Goal: Information Seeking & Learning: Learn about a topic

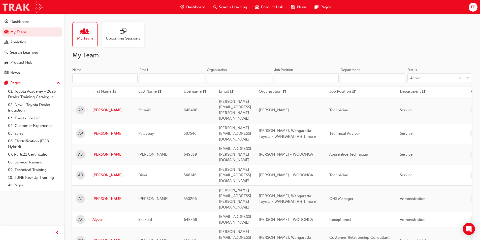
click at [20, 8] on img at bounding box center [23, 7] width 40 height 11
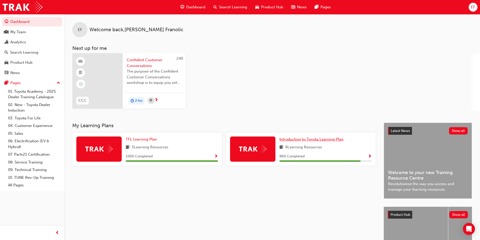
click at [314, 142] on link "Introduction to Toyota Learning Plan" at bounding box center [312, 140] width 66 height 6
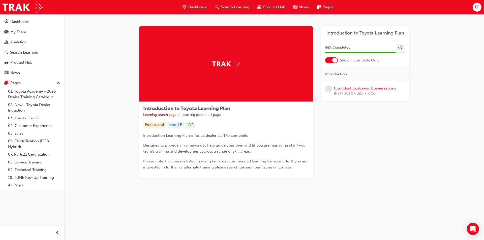
click at [360, 89] on link "Confident Customer Conversations" at bounding box center [365, 88] width 62 height 5
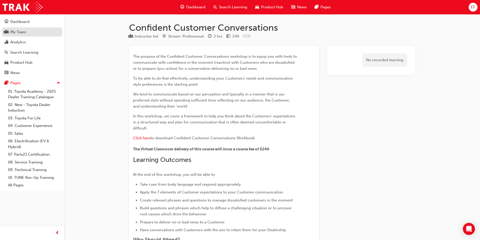
click at [34, 34] on div "My Team" at bounding box center [32, 32] width 55 height 6
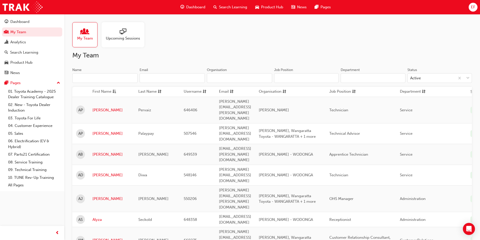
click at [126, 40] on span "Upcoming Sessions" at bounding box center [123, 39] width 34 height 6
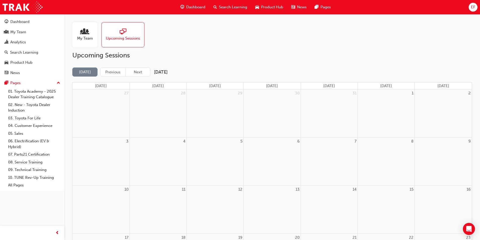
click at [213, 158] on div "5" at bounding box center [215, 162] width 57 height 48
click at [137, 76] on button "Next" at bounding box center [137, 72] width 25 height 9
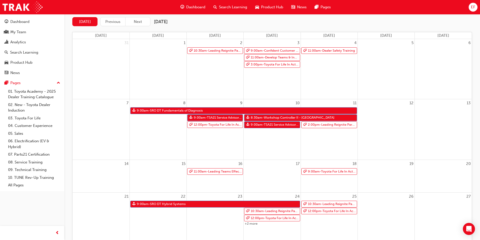
scroll to position [25, 0]
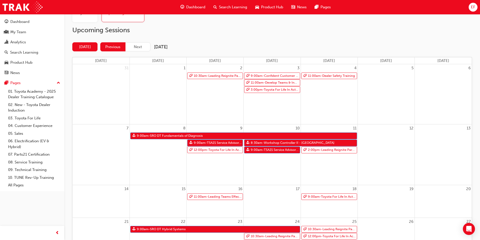
click at [116, 46] on button "Previous" at bounding box center [112, 46] width 25 height 9
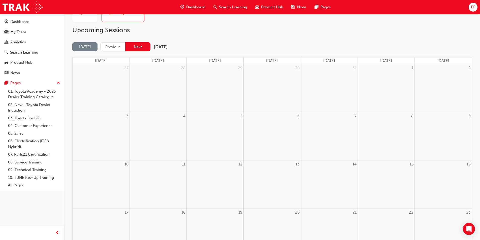
click at [137, 50] on button "Next" at bounding box center [137, 46] width 25 height 9
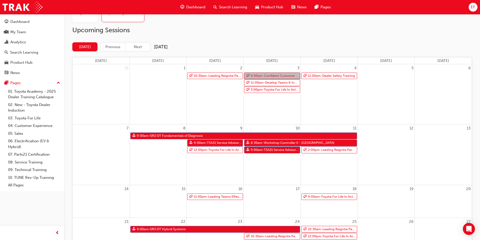
click at [267, 75] on link "9:00am - Confident Customer Conversations" at bounding box center [272, 76] width 56 height 7
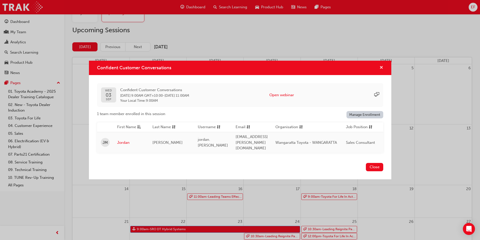
click at [380, 69] on span "cross-icon" at bounding box center [381, 68] width 4 height 5
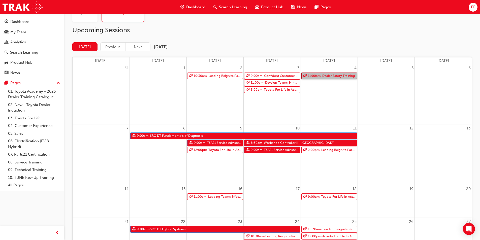
click at [323, 75] on link "11:00am - Dealer Safety Training" at bounding box center [329, 76] width 56 height 7
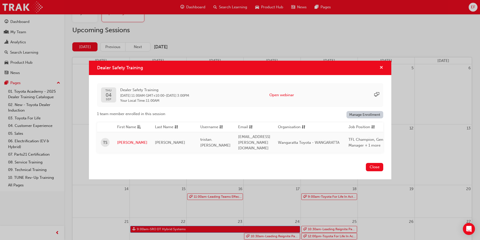
click at [382, 68] on span "cross-icon" at bounding box center [381, 68] width 4 height 5
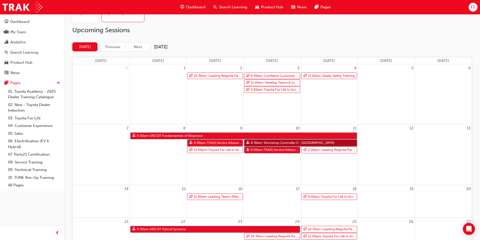
click at [294, 142] on link "8:30am - Workshop Controller II - [GEOGRAPHIC_DATA]" at bounding box center [300, 143] width 113 height 7
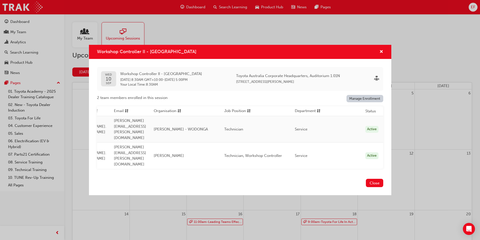
scroll to position [0, 0]
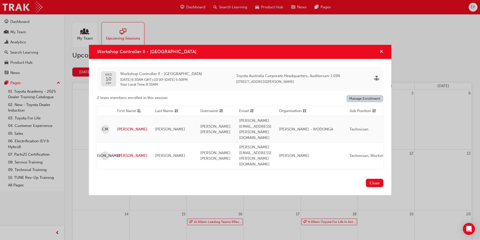
click at [379, 54] on span "cross-icon" at bounding box center [381, 52] width 4 height 5
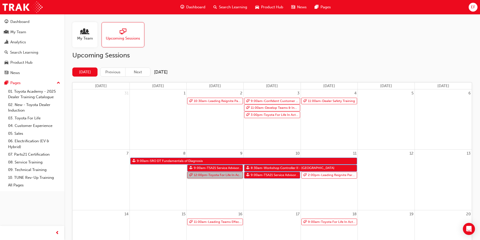
click at [210, 173] on link "12:00pm - Toyota For Life In Action - Virtual Classroom" at bounding box center [215, 175] width 56 height 7
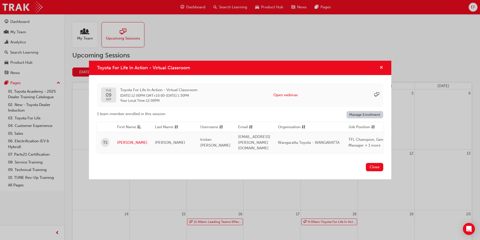
click at [380, 70] on span "cross-icon" at bounding box center [381, 68] width 4 height 5
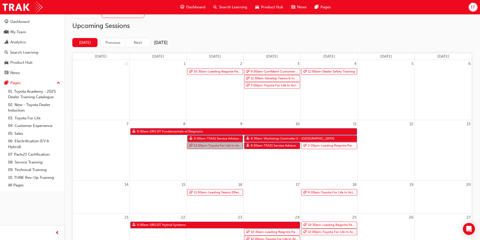
scroll to position [76, 0]
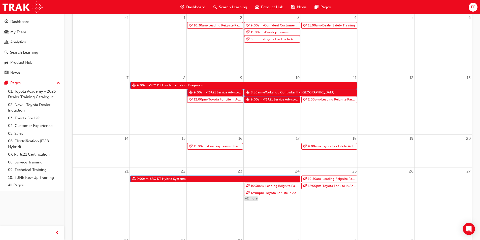
click at [252, 199] on link "+2 more" at bounding box center [251, 198] width 14 height 4
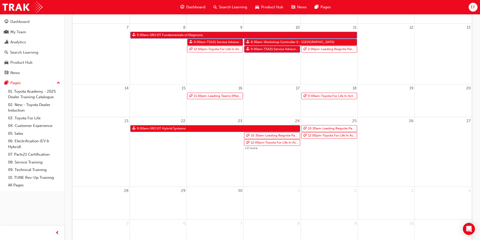
scroll to position [0, 0]
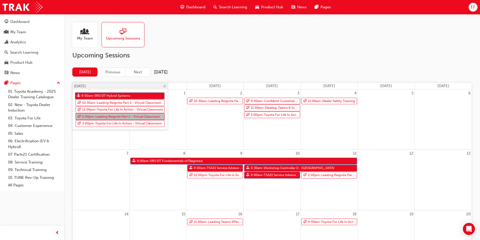
click at [114, 118] on link "2:00pm - Leading Reignite Part 2 - Virtual Classroom" at bounding box center [120, 116] width 89 height 7
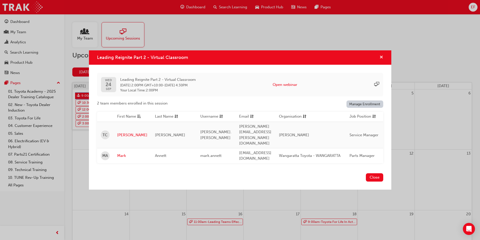
click at [381, 60] on span "cross-icon" at bounding box center [381, 57] width 4 height 5
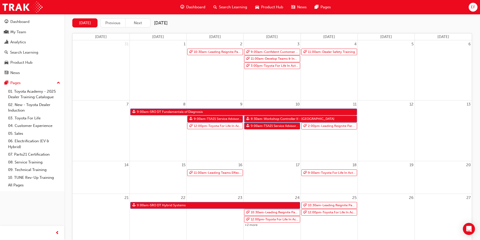
scroll to position [101, 0]
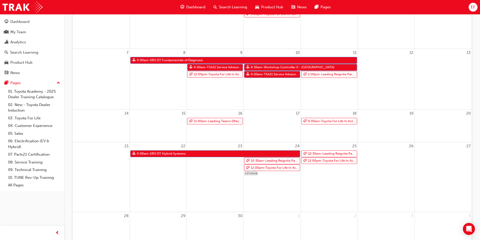
click at [255, 173] on link "+2 more" at bounding box center [251, 173] width 14 height 4
click at [115, 20] on link "3:00pm - Toyota For Life In Action - Virtual Classroom" at bounding box center [120, 22] width 89 height 7
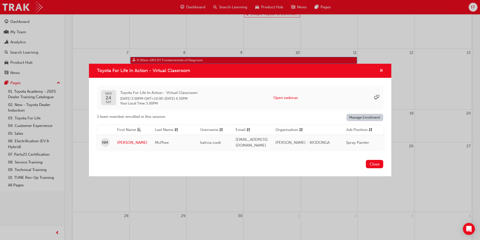
click at [382, 70] on span "cross-icon" at bounding box center [381, 71] width 4 height 5
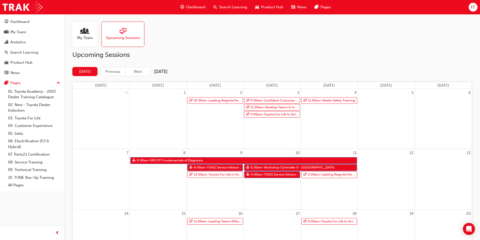
scroll to position [0, 0]
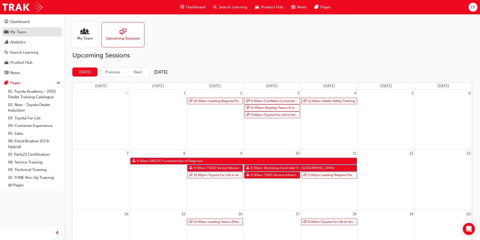
click at [32, 31] on div "My Team" at bounding box center [32, 32] width 55 height 6
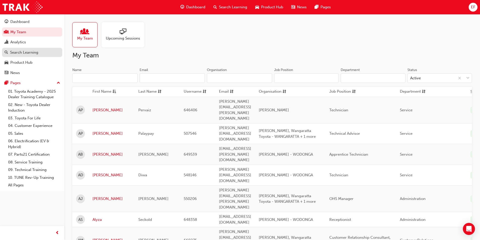
click at [34, 48] on link "Search Learning" at bounding box center [32, 52] width 60 height 9
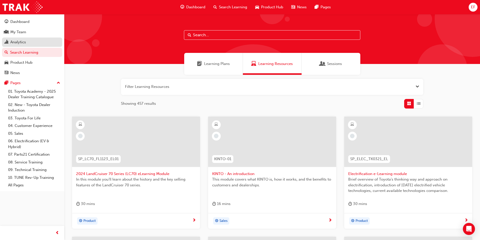
click at [32, 44] on div "Analytics" at bounding box center [32, 42] width 55 height 6
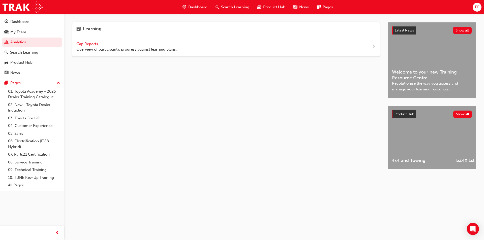
click at [100, 5] on div "Dashboard Search Learning Product Hub News Pages EF" at bounding box center [242, 7] width 484 height 14
click at [352, 6] on div "Dashboard Search Learning Product Hub News Pages EF" at bounding box center [242, 7] width 484 height 14
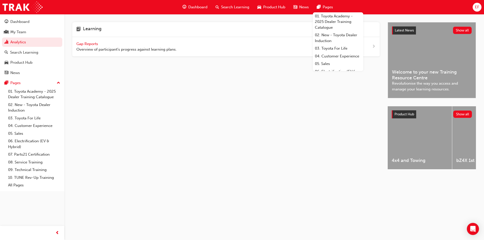
click at [141, 10] on div "Dashboard Search Learning Product Hub News Pages 01. Toyota Academy - 2025 Deal…" at bounding box center [242, 7] width 484 height 14
